Goal: Information Seeking & Learning: Learn about a topic

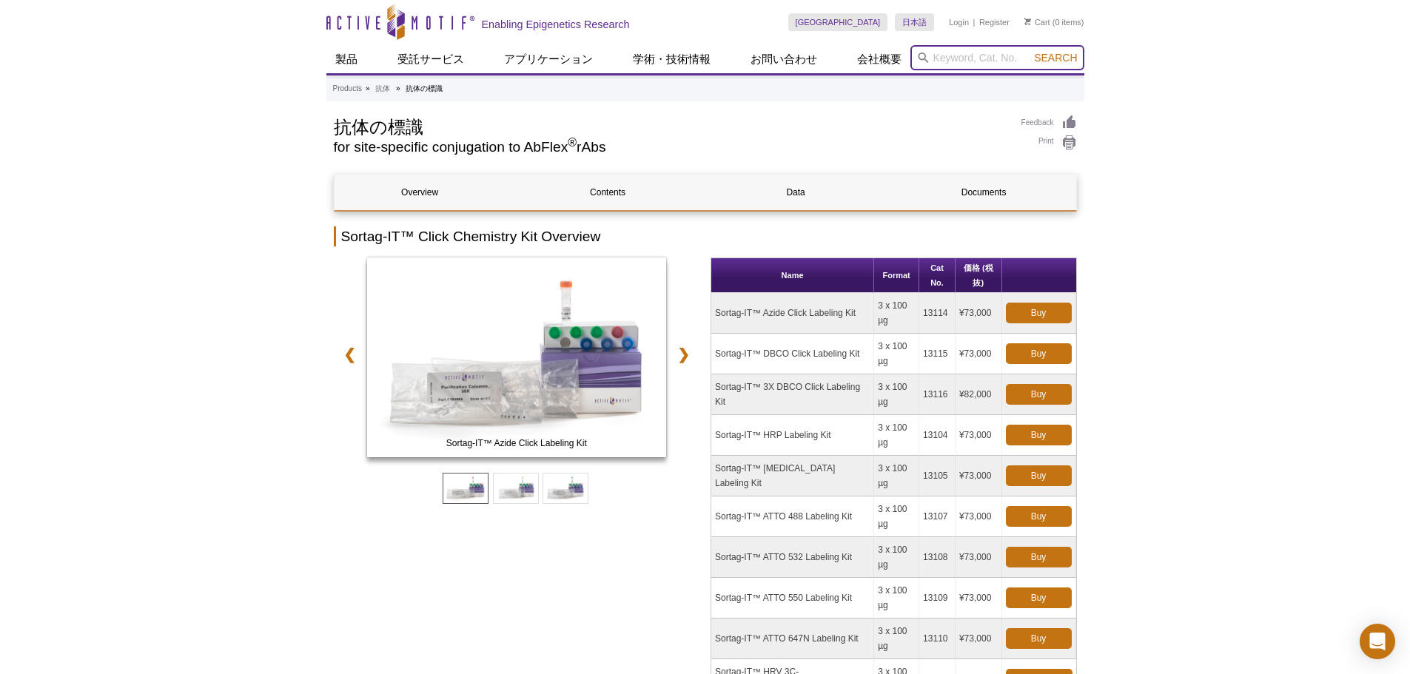
click at [969, 60] on input "search" at bounding box center [997, 57] width 174 height 25
type input "TIP-ChIP antibody"
click at [1029, 51] on button "Search" at bounding box center [1055, 57] width 52 height 13
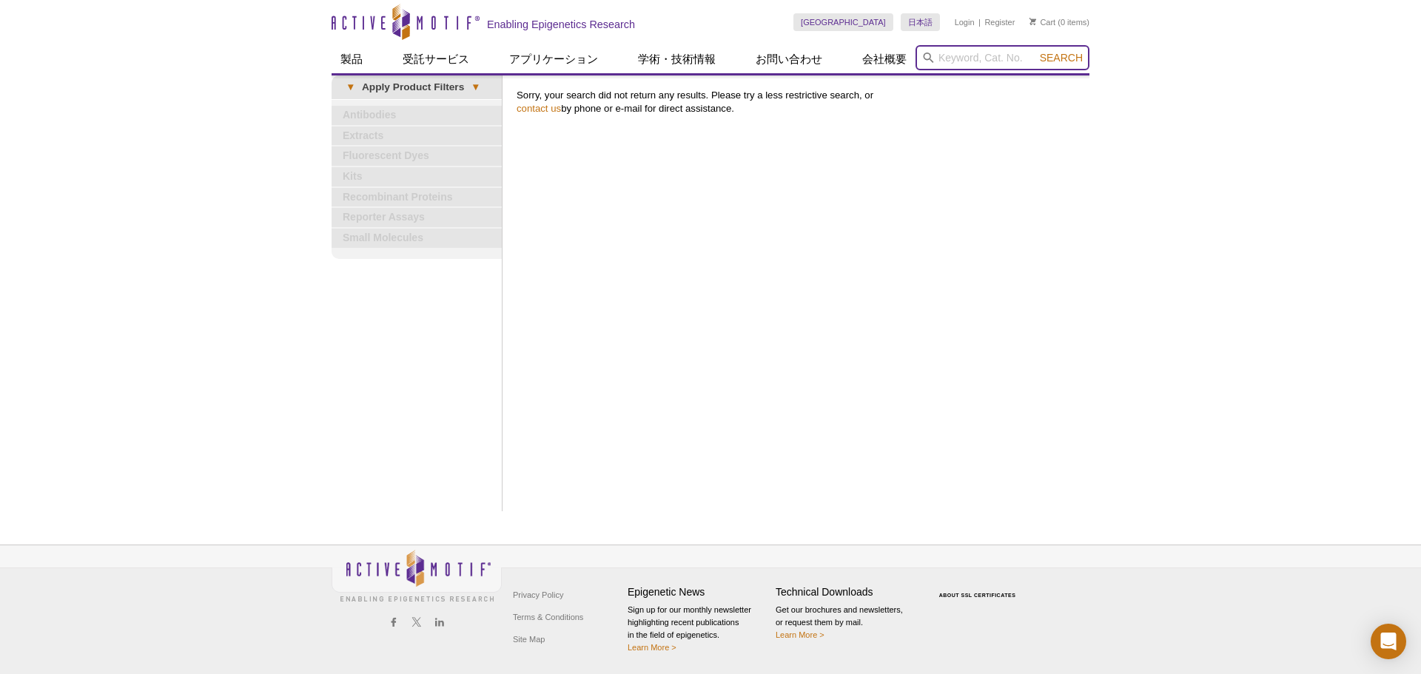
click at [983, 60] on input "search" at bounding box center [1002, 57] width 174 height 25
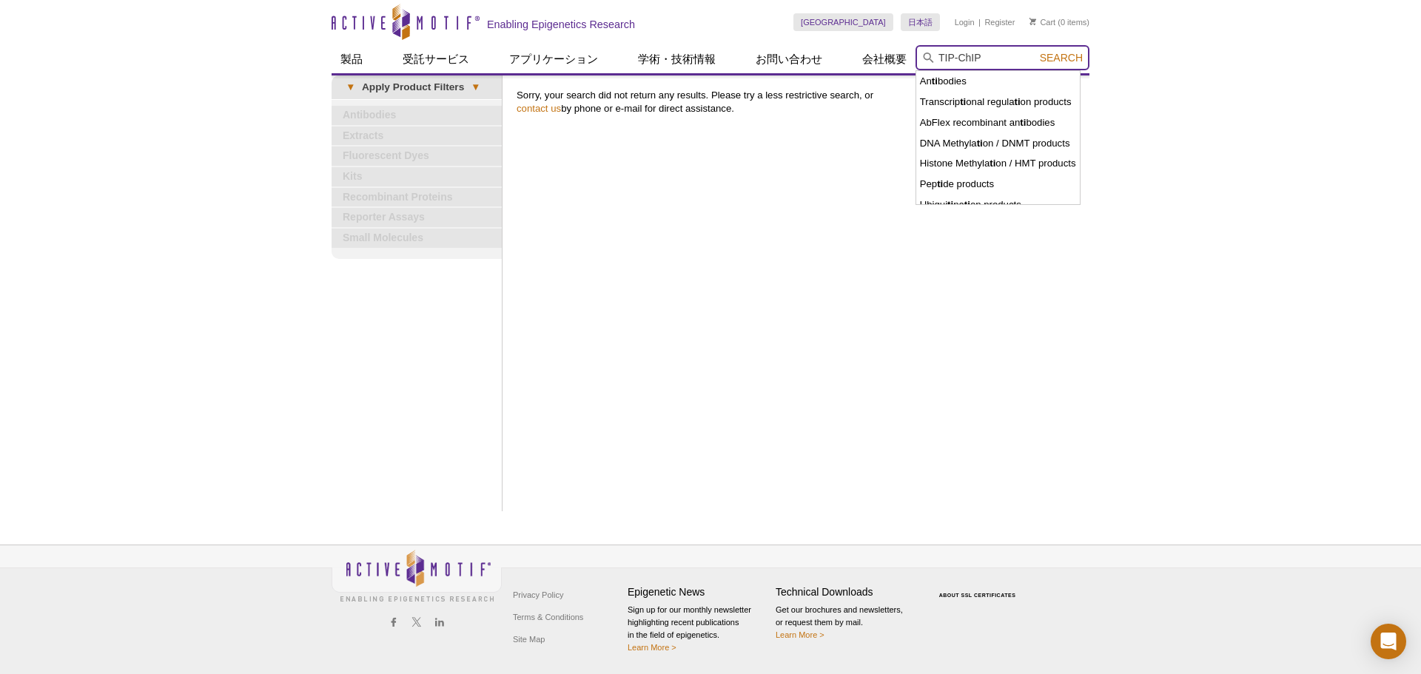
click at [1035, 51] on button "Search" at bounding box center [1061, 57] width 52 height 13
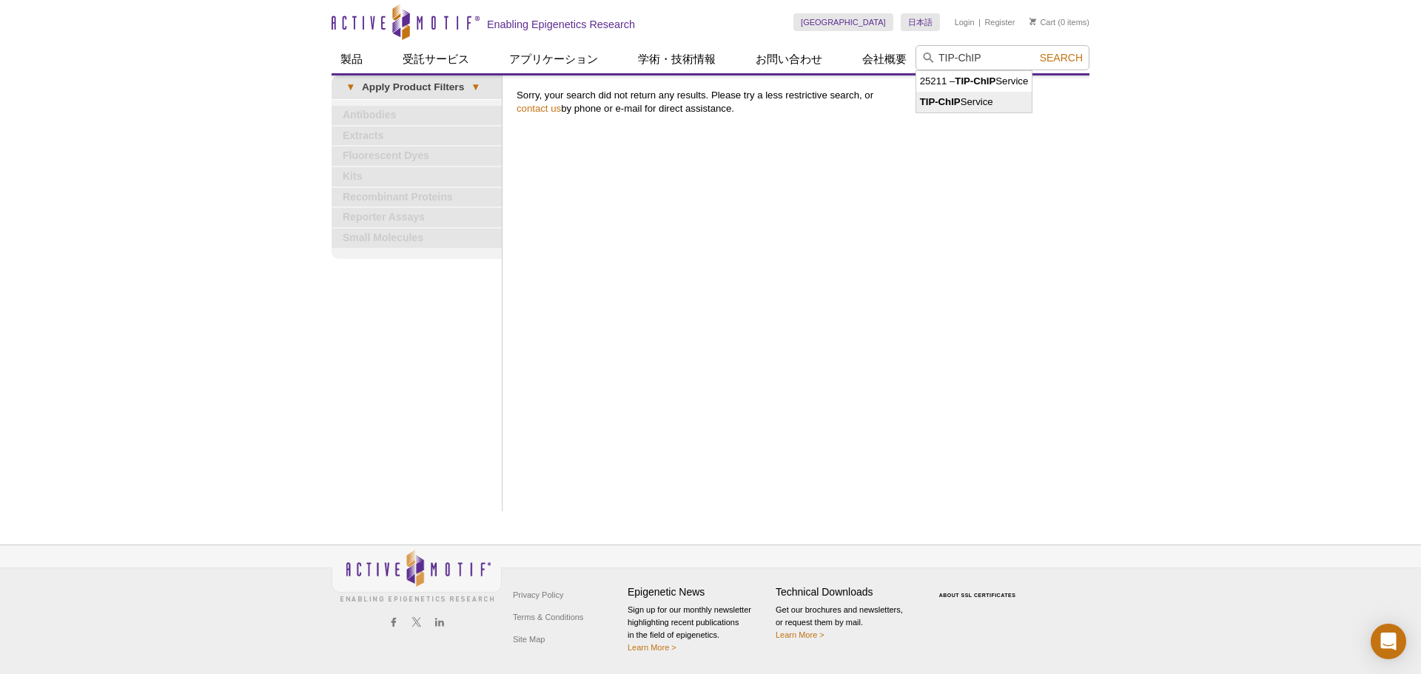
click at [1014, 95] on li "TIP-ChIP Service" at bounding box center [974, 102] width 116 height 21
type input "TIP-ChIP Service"
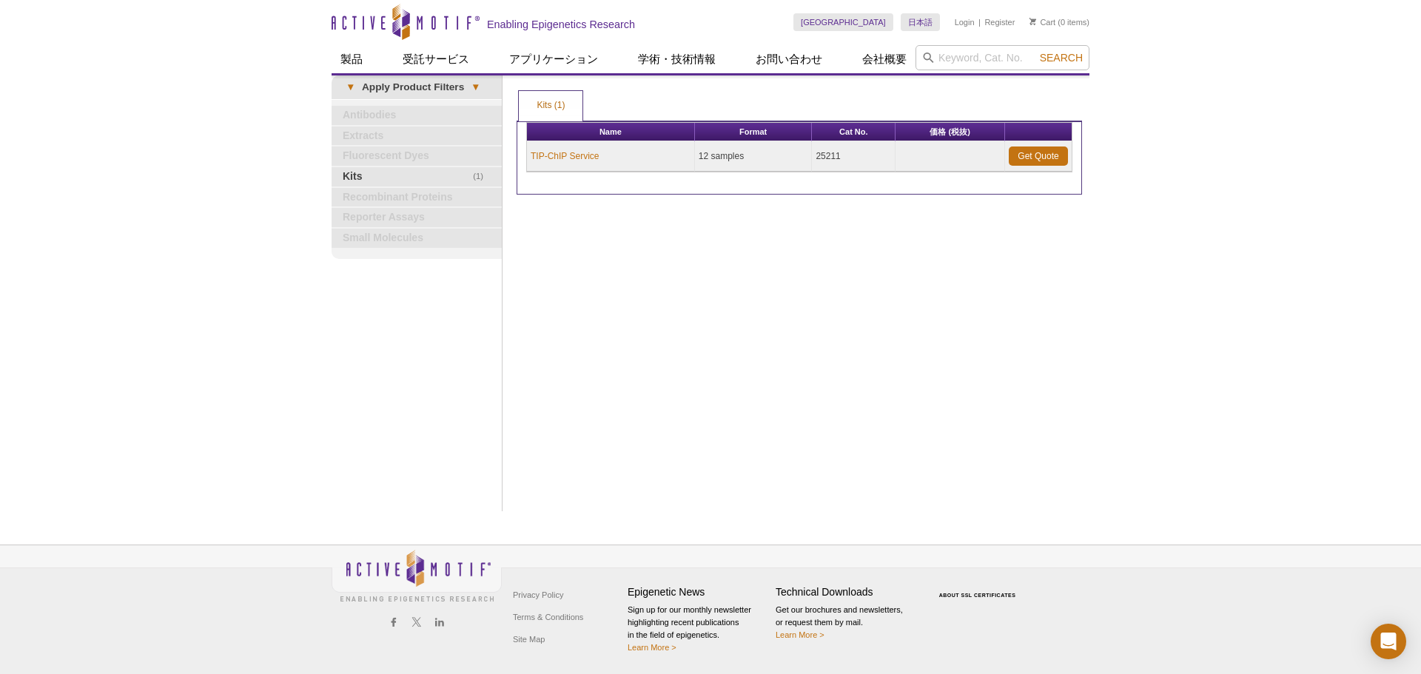
click at [568, 146] on td "TIP-ChIP Service" at bounding box center [611, 156] width 168 height 30
click at [568, 155] on link "TIP-ChIP Service" at bounding box center [565, 155] width 68 height 13
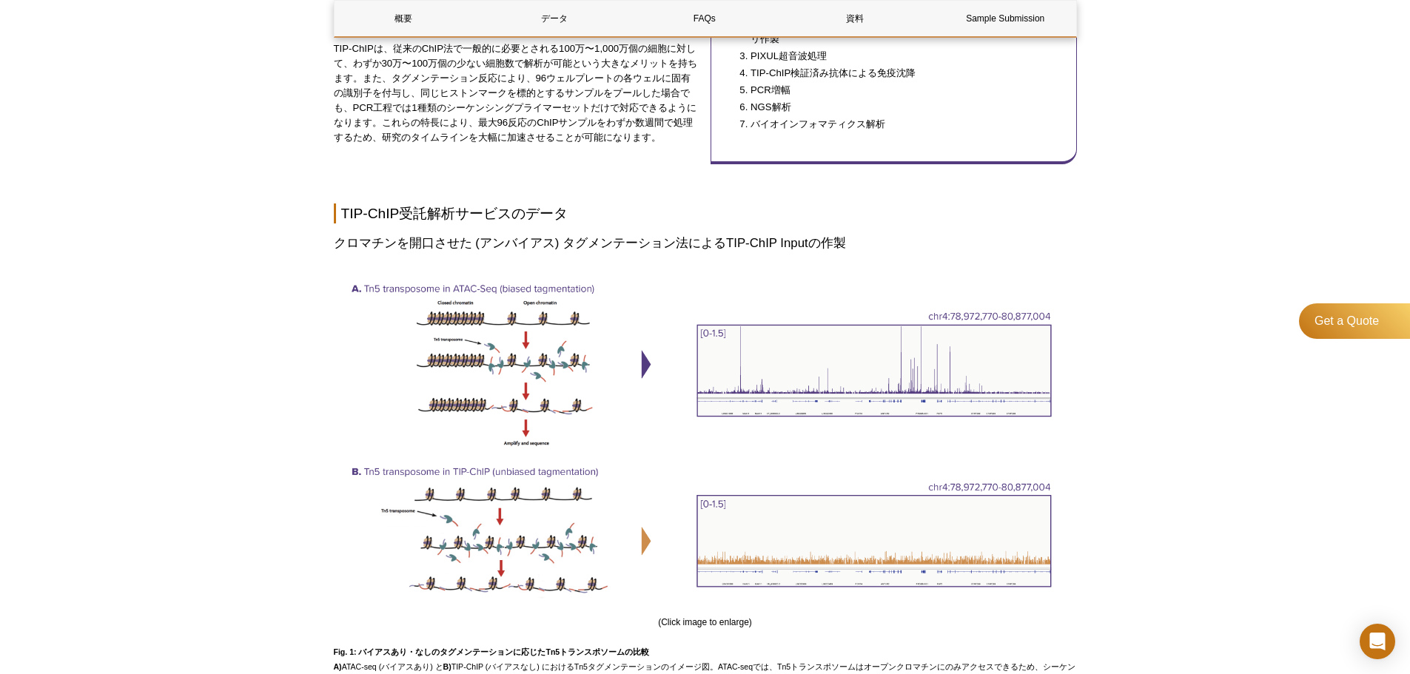
scroll to position [1332, 0]
